Goal: Task Accomplishment & Management: Use online tool/utility

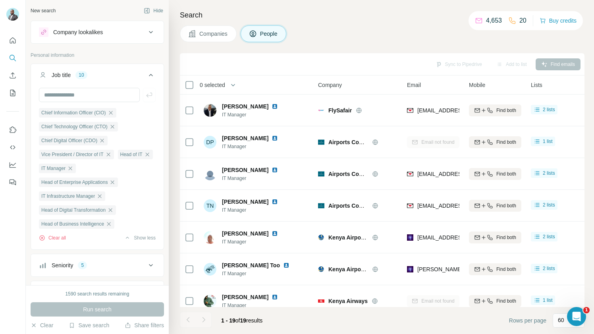
scroll to position [344, 0]
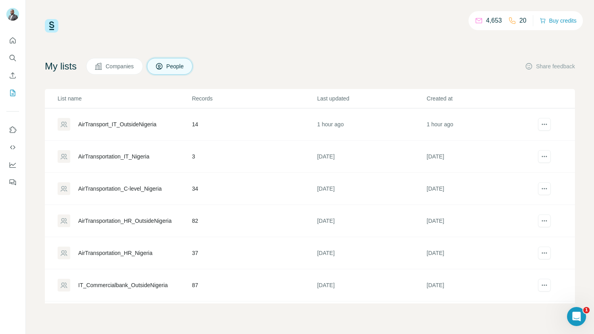
click at [108, 124] on div "AirTransport_IT_OutsideNigeria" at bounding box center [117, 124] width 78 height 8
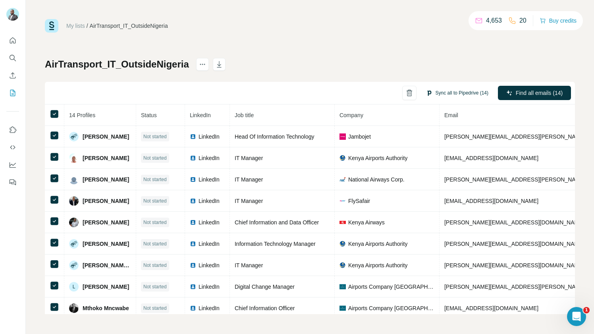
click at [472, 91] on button "Sync all to Pipedrive (14)" at bounding box center [456, 93] width 73 height 12
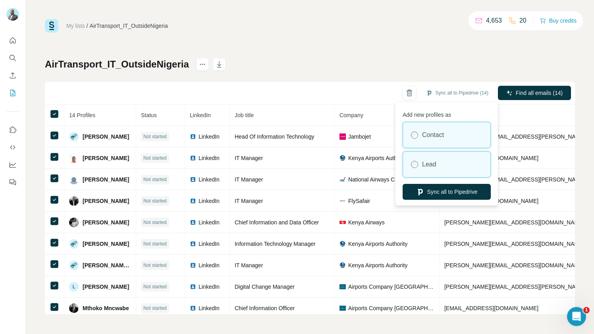
click at [432, 164] on label "Lead" at bounding box center [429, 165] width 14 height 10
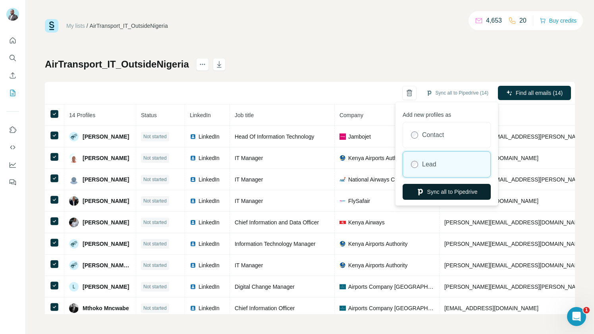
click at [467, 193] on button "Sync all to Pipedrive" at bounding box center [447, 192] width 88 height 16
